Goal: Task Accomplishment & Management: Complete application form

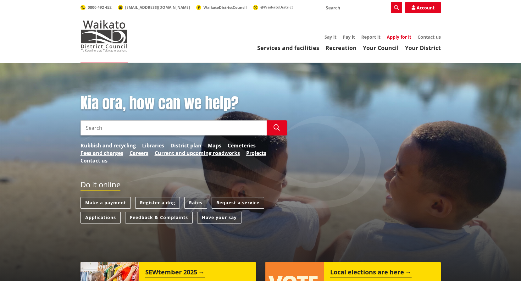
click at [395, 37] on link "Apply for it" at bounding box center [399, 37] width 25 height 6
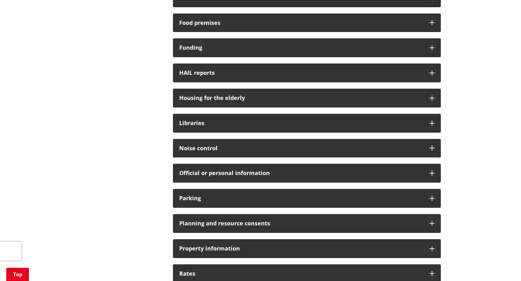
scroll to position [351, 0]
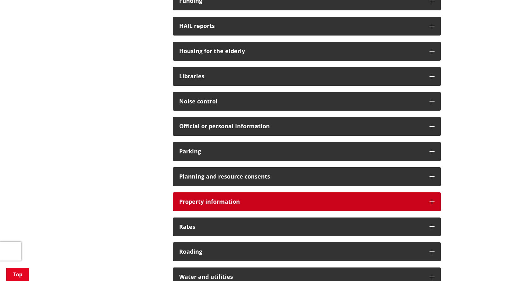
click at [384, 198] on div "Property information" at bounding box center [307, 202] width 268 height 19
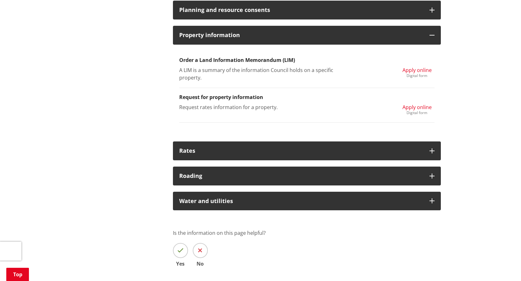
scroll to position [471, 0]
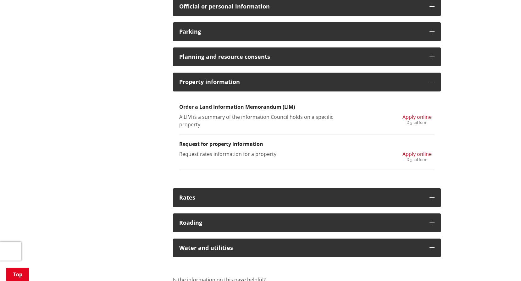
click at [418, 118] on span "Apply online" at bounding box center [417, 117] width 29 height 7
